Goal: Information Seeking & Learning: Learn about a topic

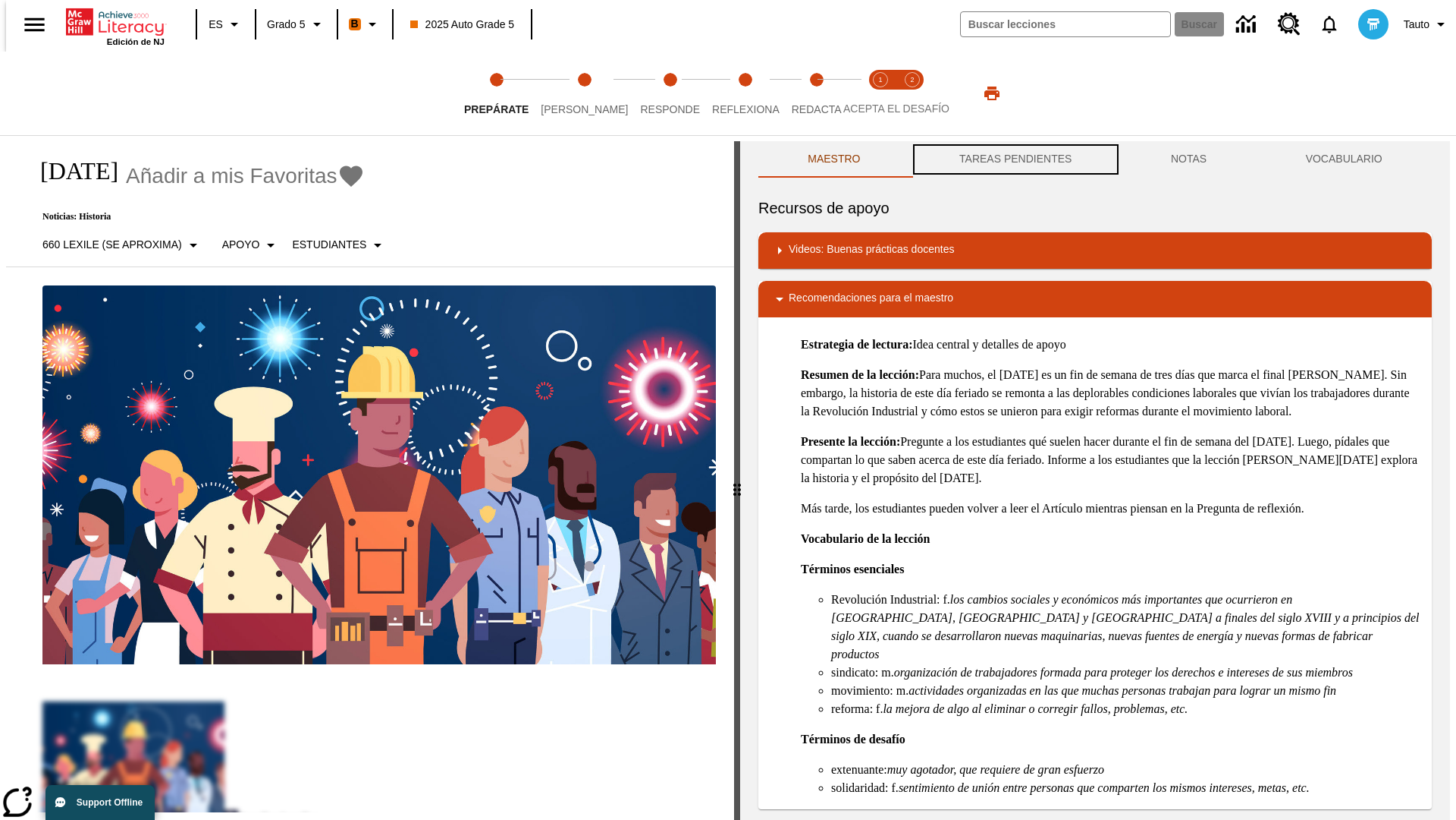
click at [1014, 159] on button "TAREAS PENDIENTES" at bounding box center [1016, 159] width 211 height 36
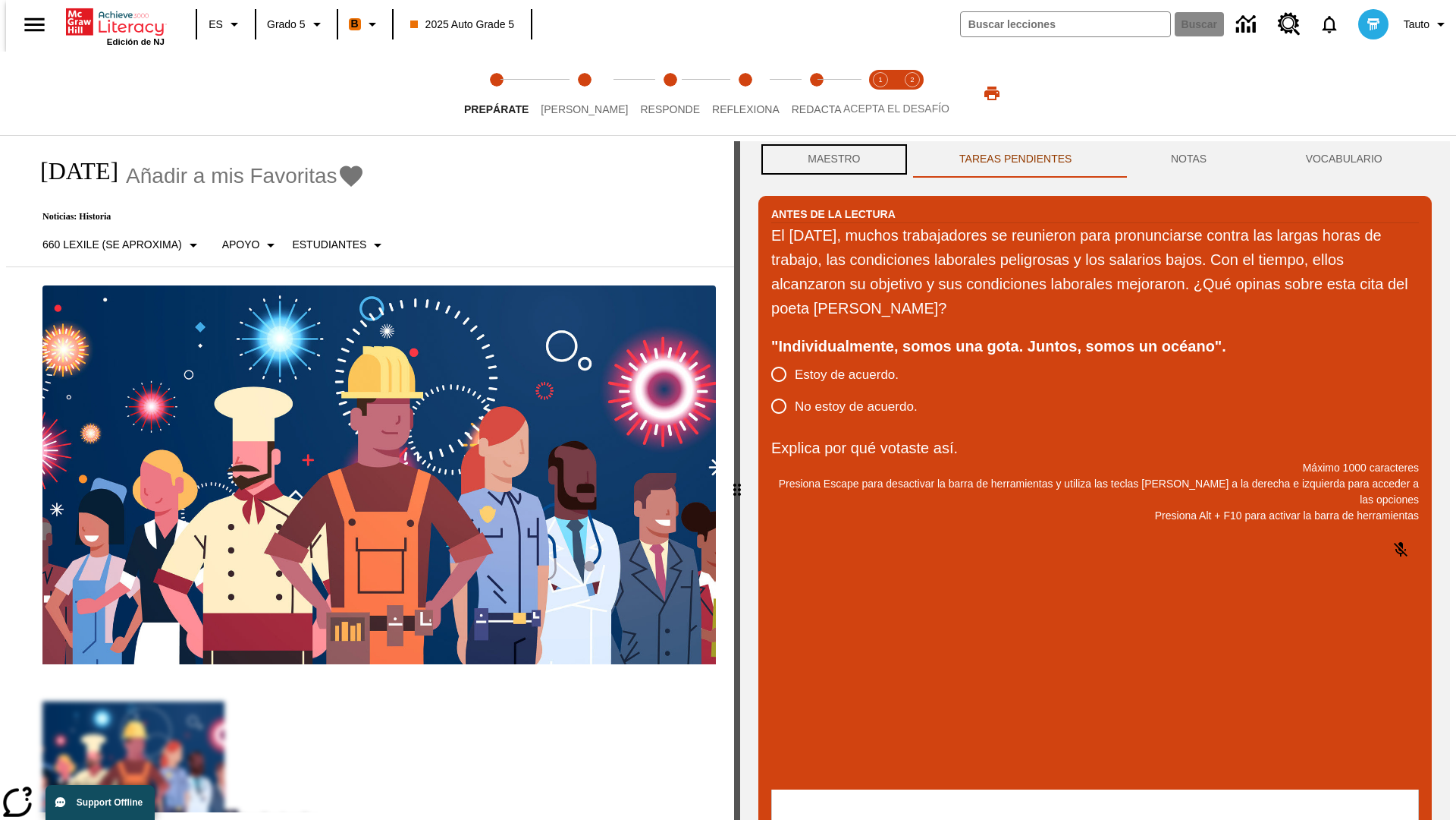
scroll to position [1, 0]
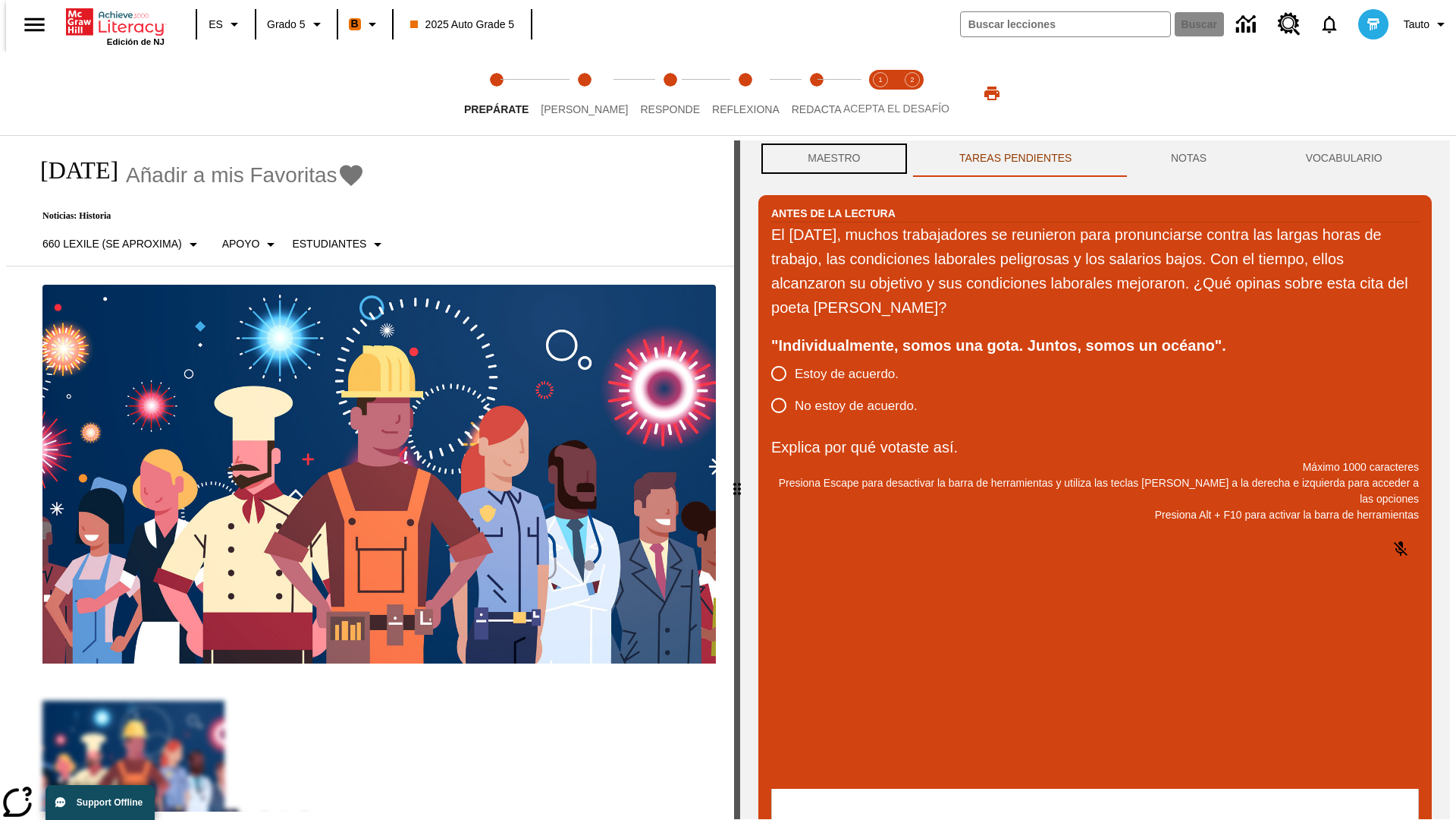
click at [830, 159] on button "Maestro" at bounding box center [835, 158] width 151 height 36
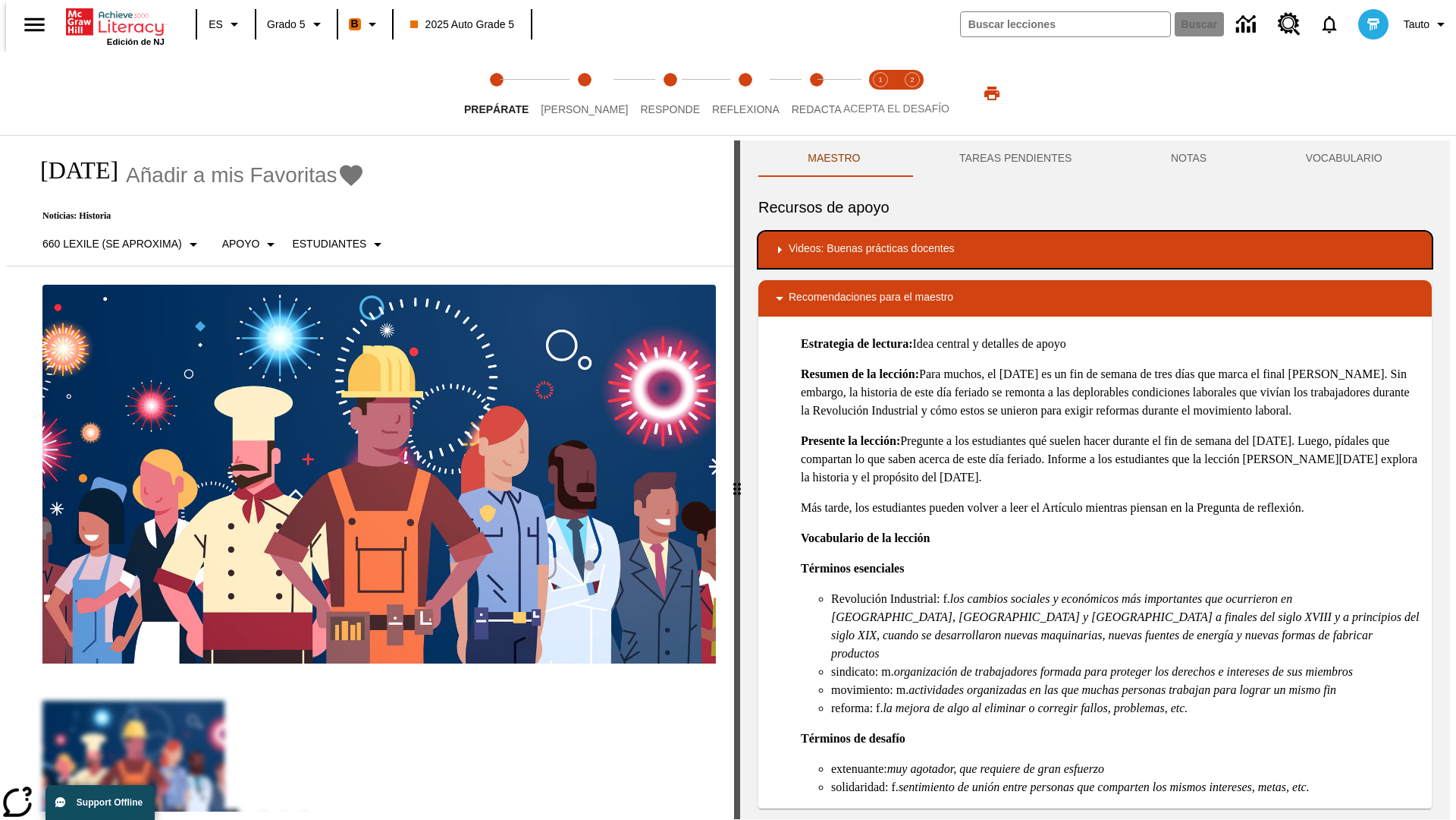
click at [1095, 250] on div "Videos: Buenas prácticas docentes" at bounding box center [1095, 249] width 649 height 18
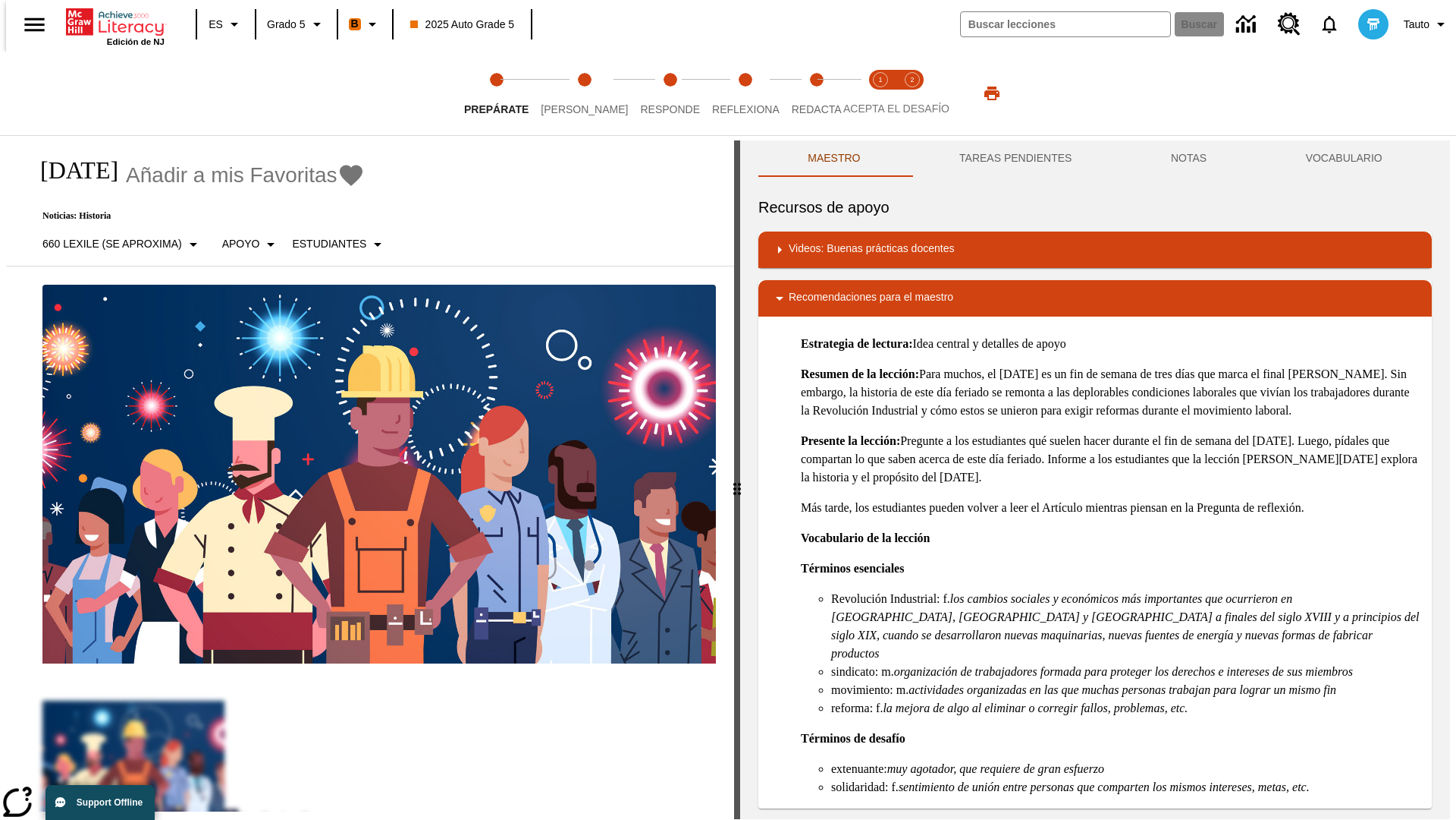
click at [839, 298] on img "Desarrollo del vocabulario académico" at bounding box center [845, 299] width 15 height 15
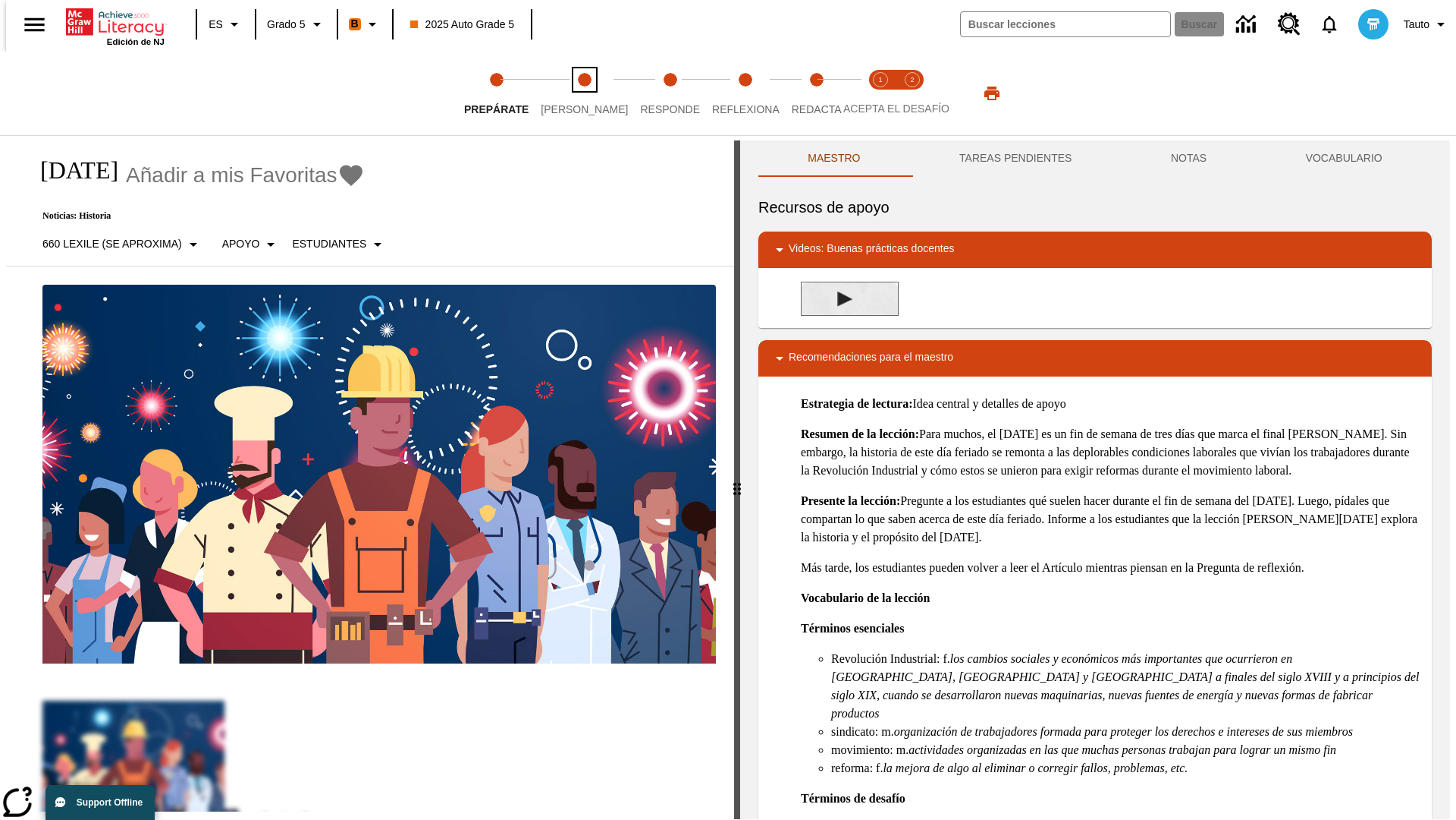
click at [572, 94] on span "[PERSON_NAME]" at bounding box center [584, 103] width 87 height 27
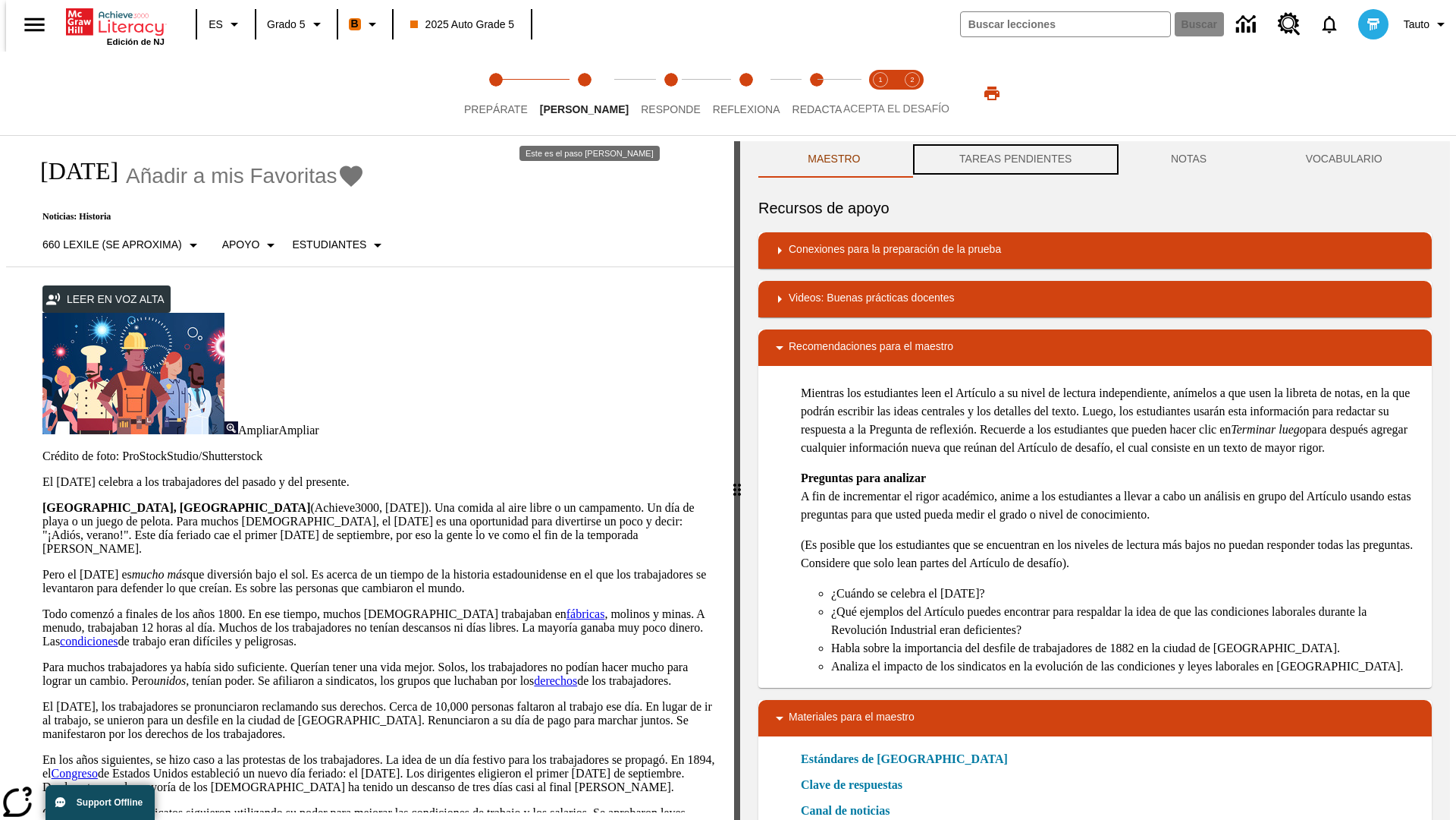
scroll to position [1, 0]
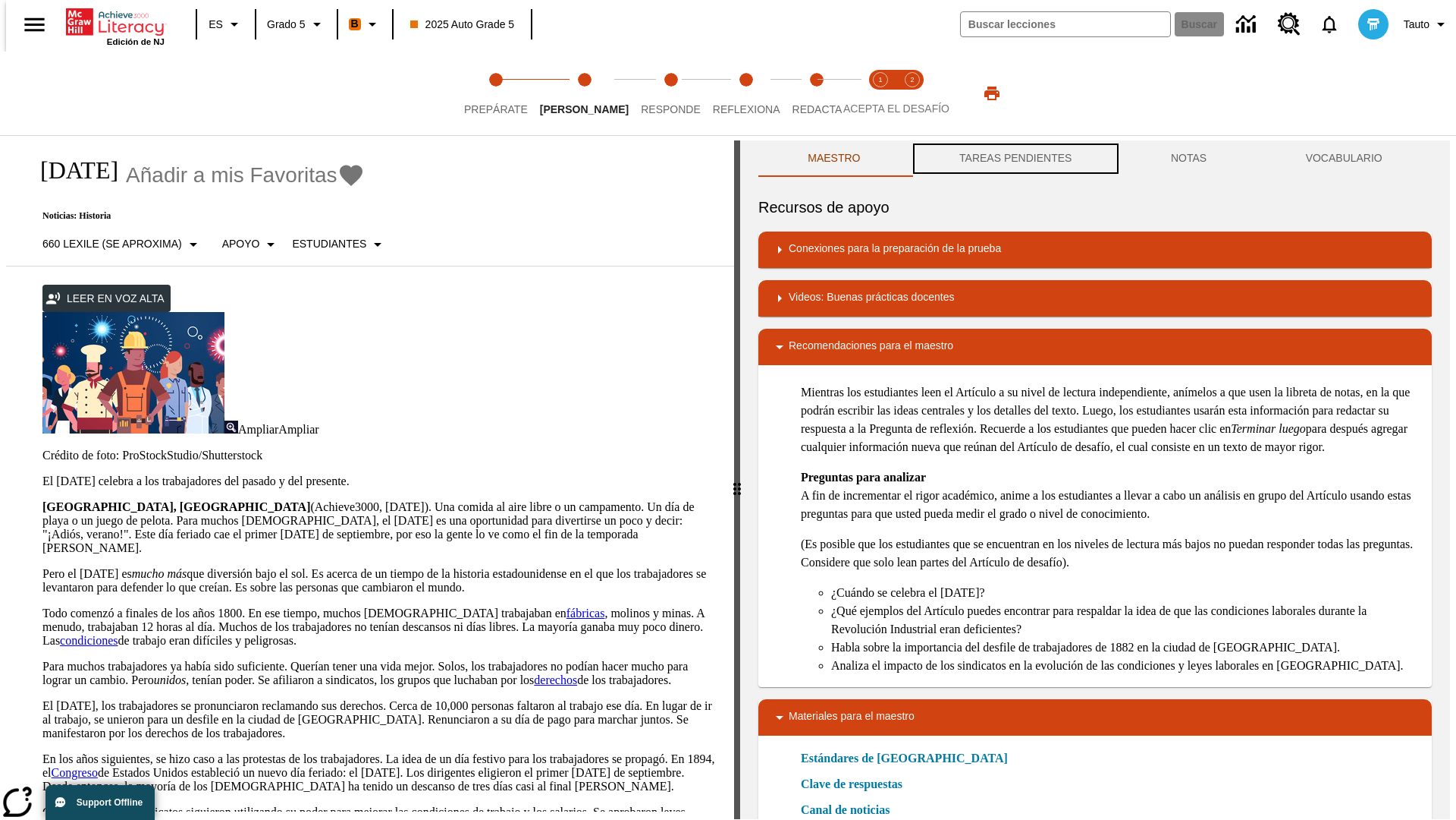
click at [1014, 159] on button "TAREAS PENDIENTES" at bounding box center [1016, 158] width 211 height 36
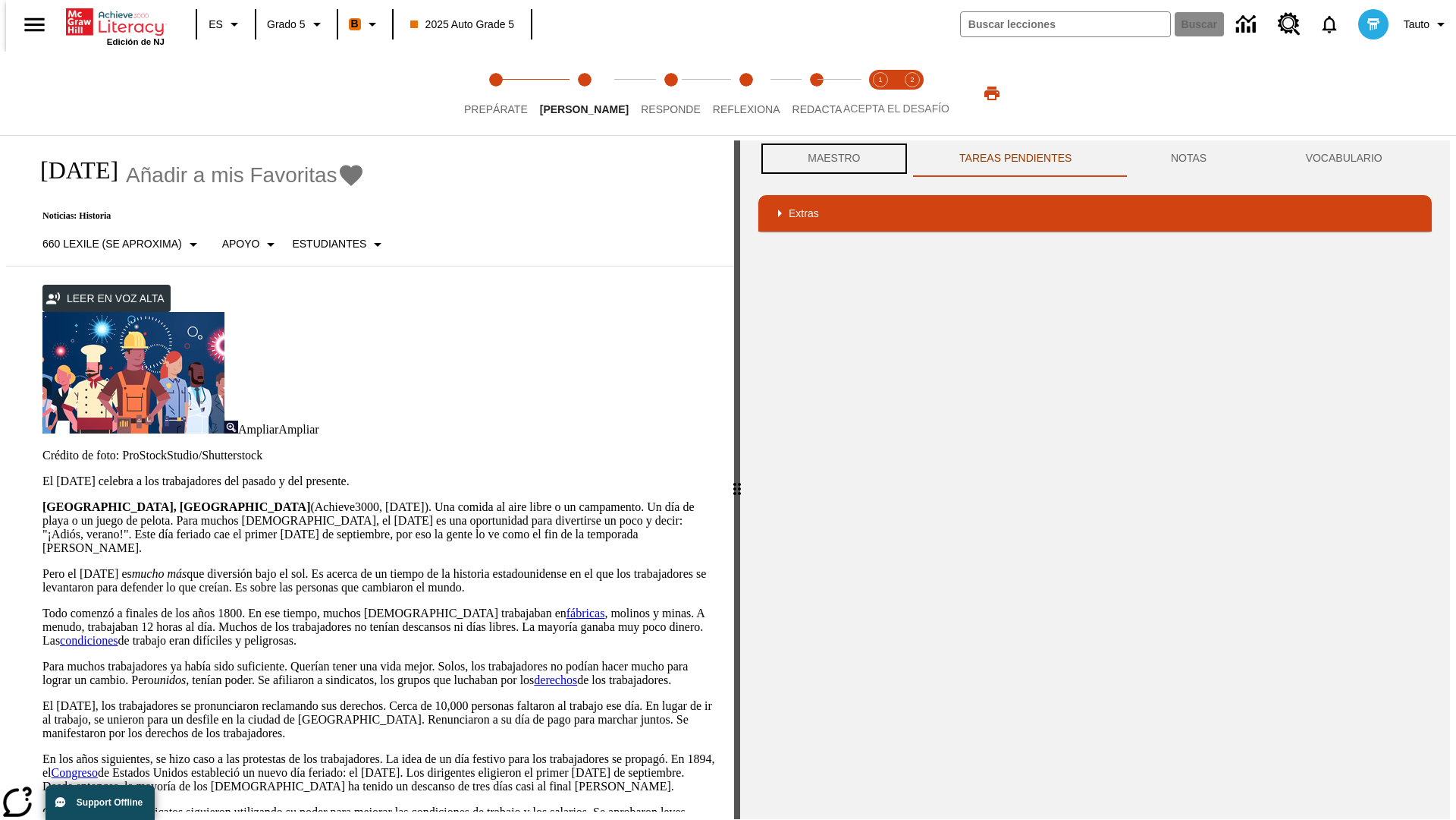
click at [830, 159] on button "Maestro" at bounding box center [835, 158] width 151 height 36
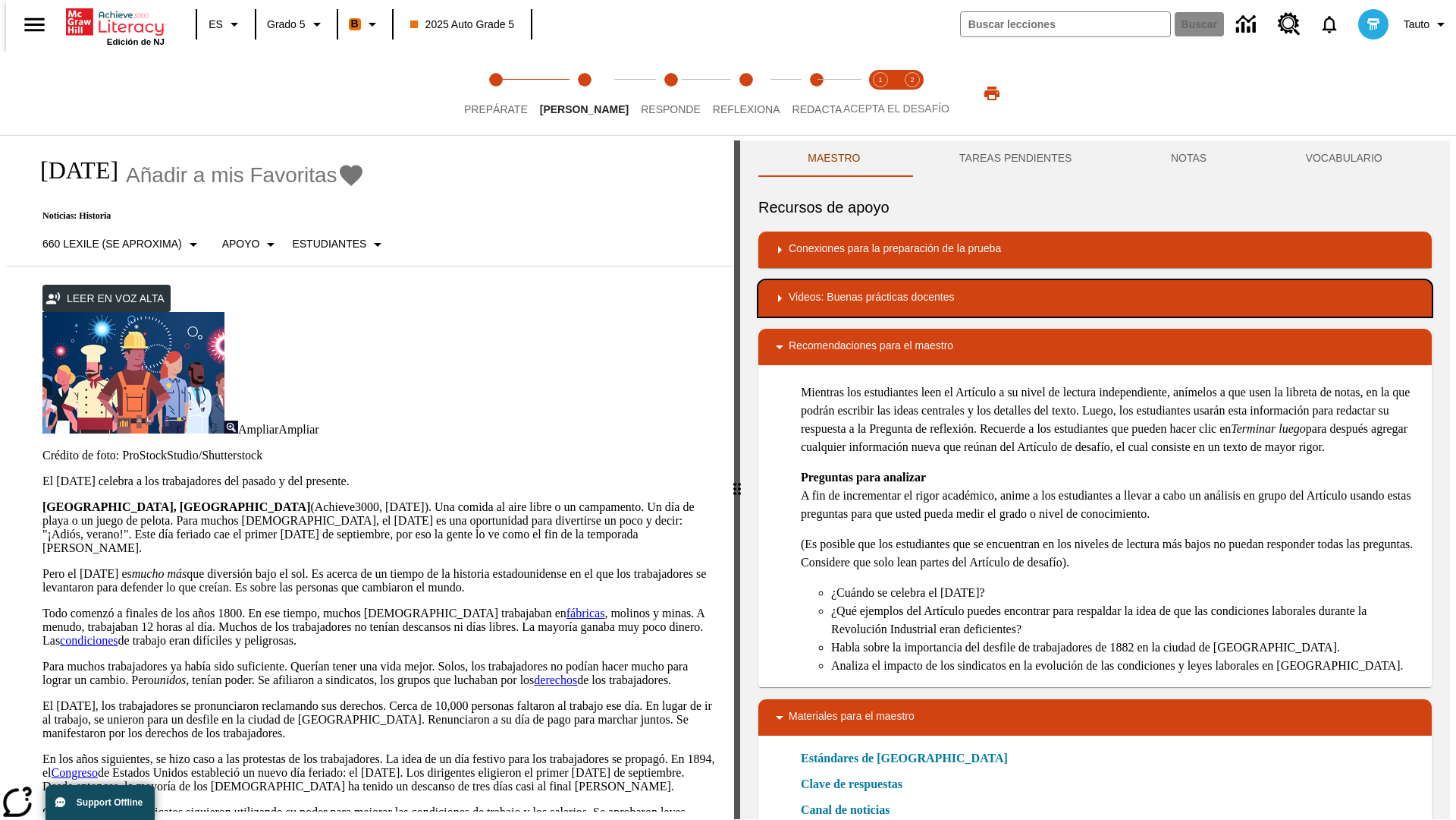
click at [1095, 298] on div "Videos: Buenas prácticas docentes" at bounding box center [1095, 297] width 649 height 18
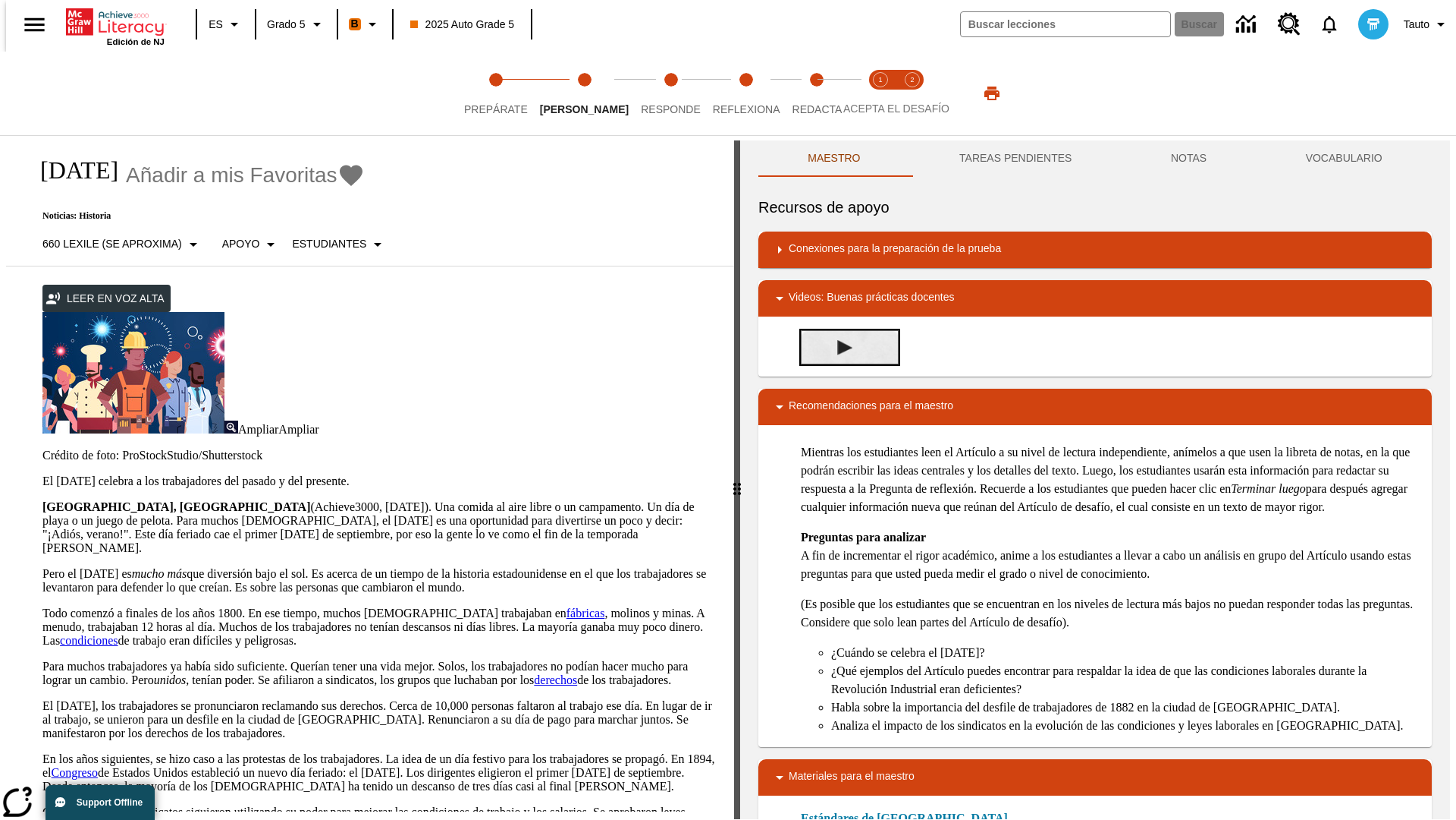
click at [839, 347] on img "Summarization" at bounding box center [845, 348] width 15 height 15
click at [880, 94] on span "Acepta el desafío lee step 1 of 2" at bounding box center [880, 103] width 20 height 27
